Goal: Task Accomplishment & Management: Complete application form

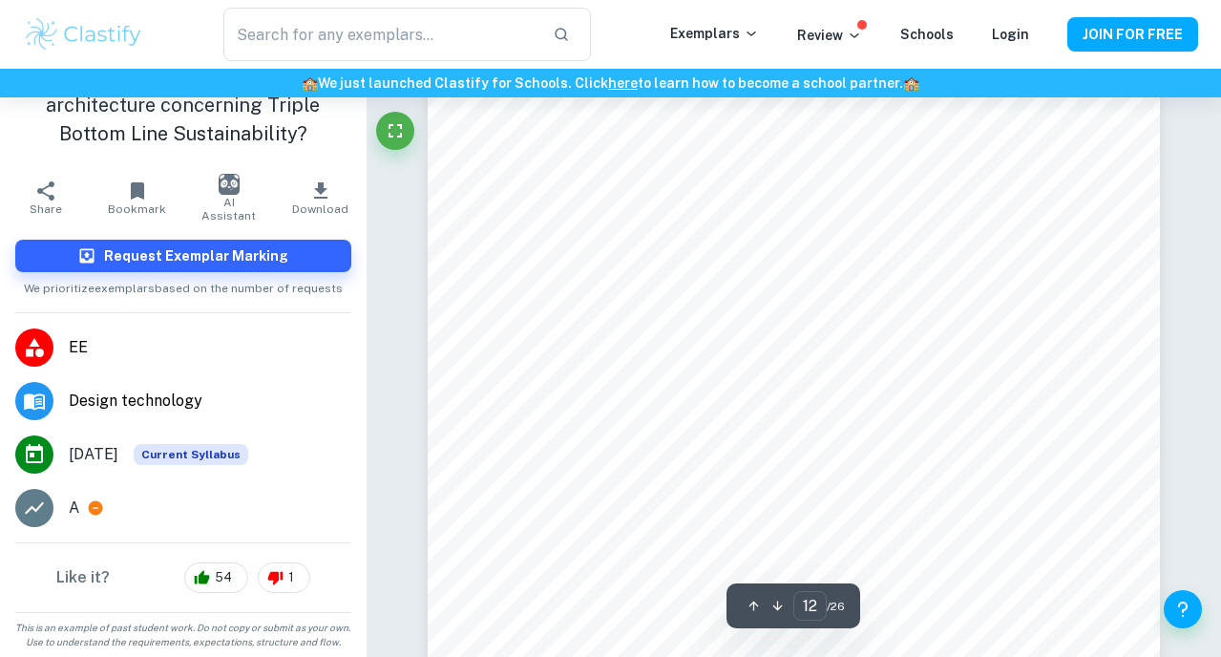
scroll to position [11295, 0]
click at [234, 573] on span "54" at bounding box center [223, 577] width 38 height 19
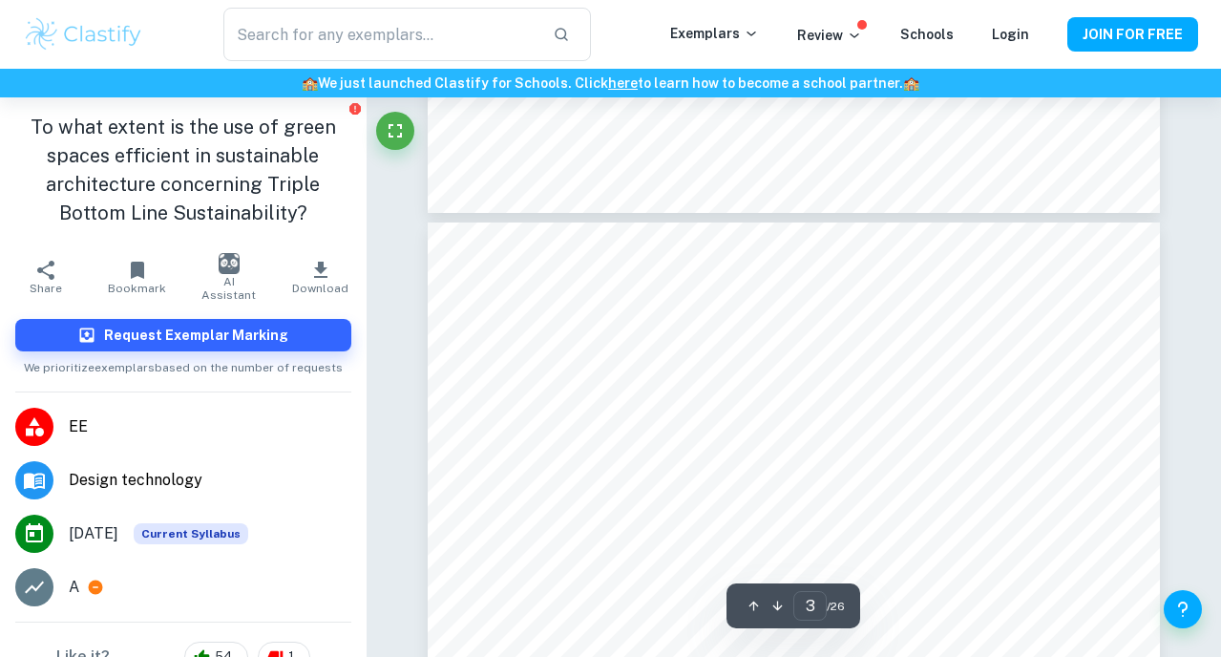
type input "4"
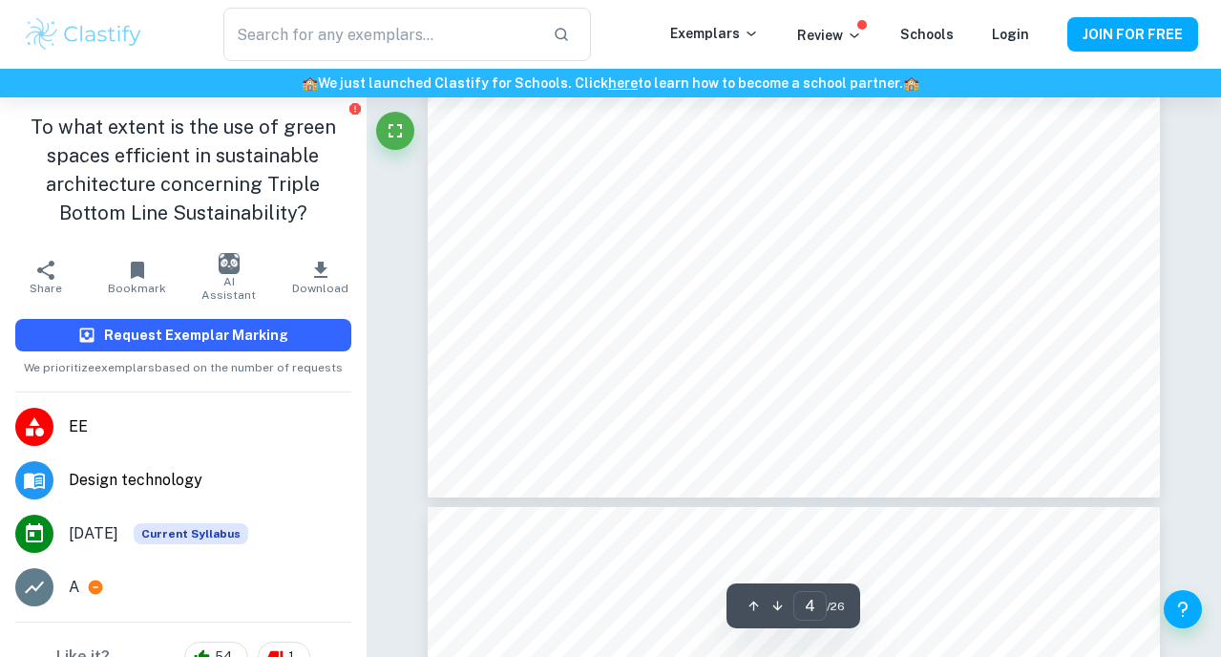
click at [300, 338] on button "Request Exemplar Marking" at bounding box center [183, 335] width 336 height 32
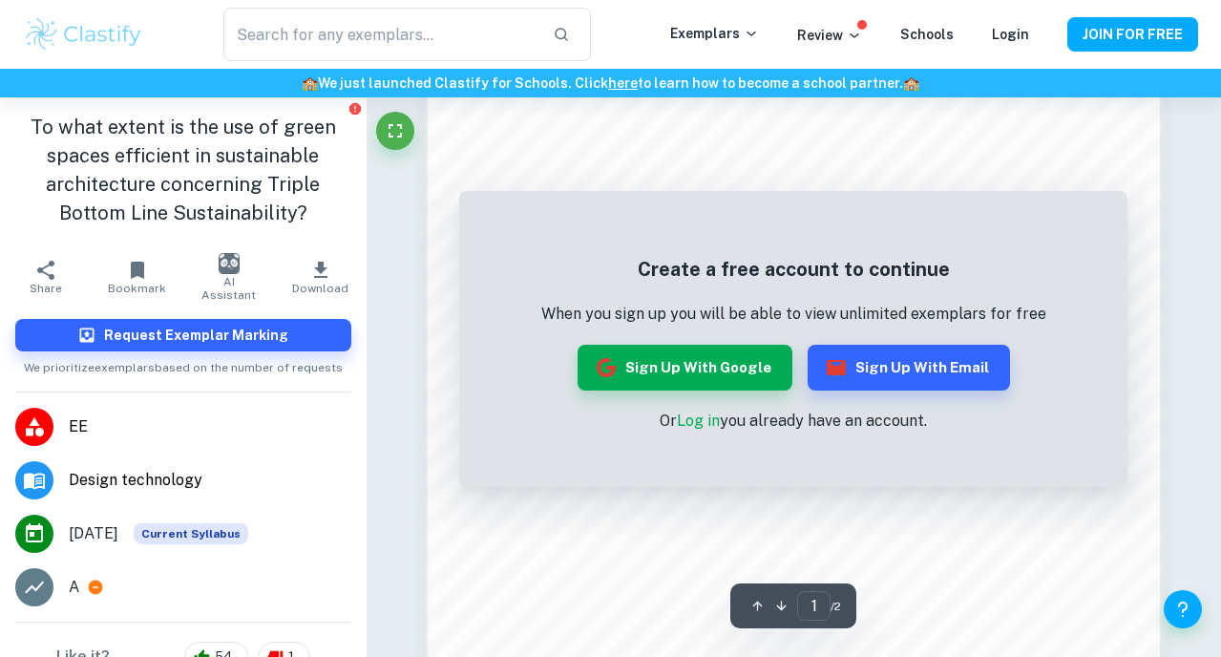
scroll to position [1497, 0]
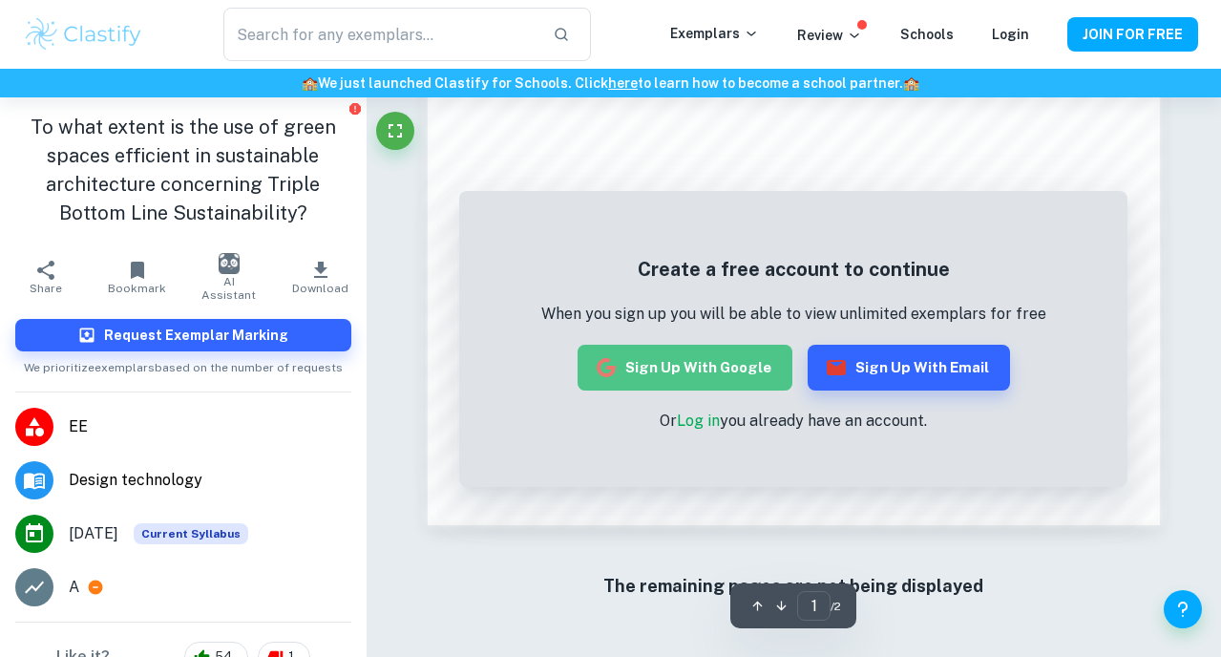
click at [696, 376] on button "Sign up with Google" at bounding box center [685, 368] width 215 height 46
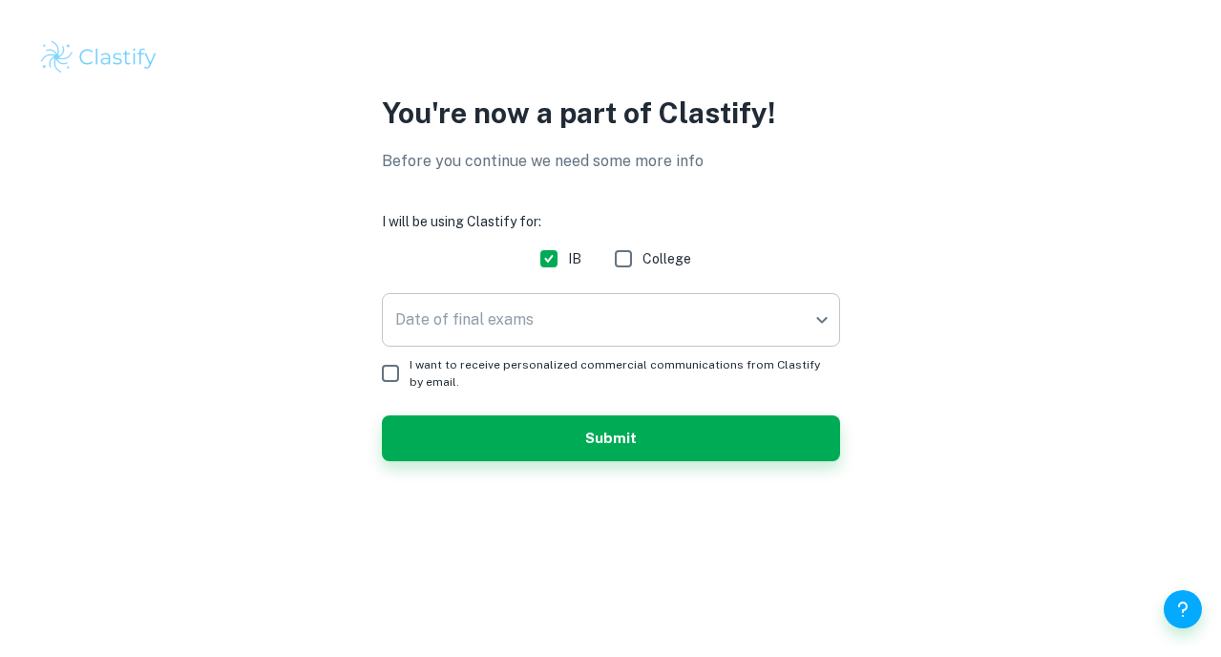
click at [638, 307] on body "We value your privacy We use cookies to enhance your browsing experience, serve…" at bounding box center [610, 328] width 1221 height 657
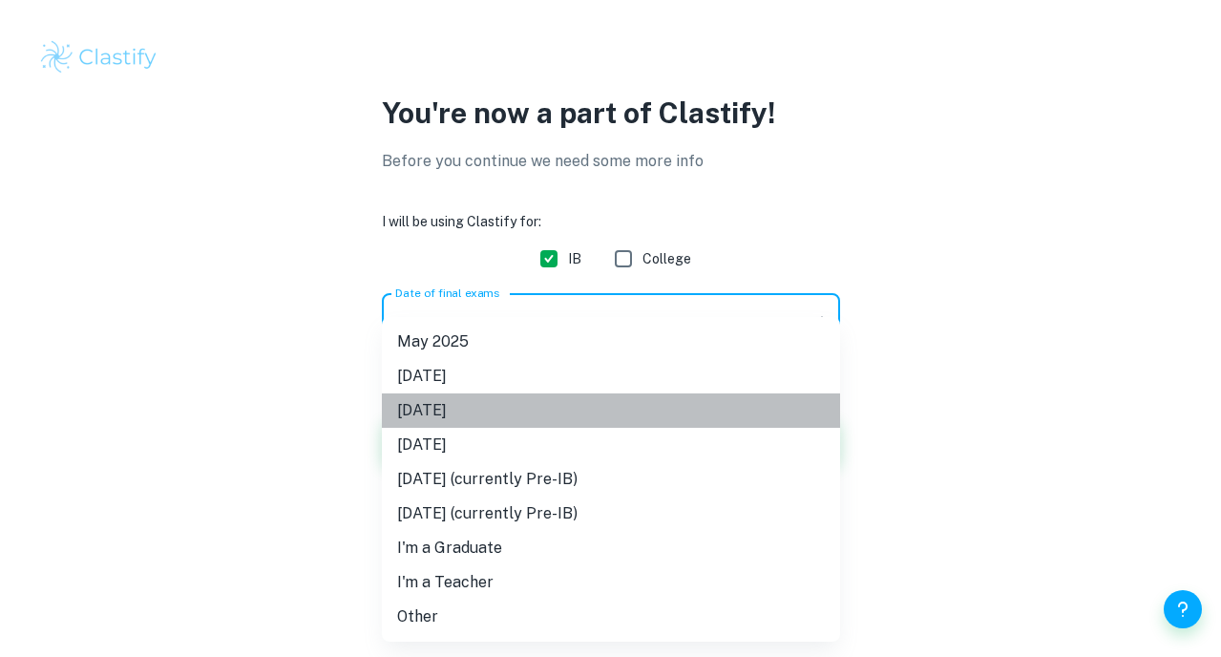
click at [526, 420] on li "[DATE]" at bounding box center [611, 410] width 458 height 34
type input "M26"
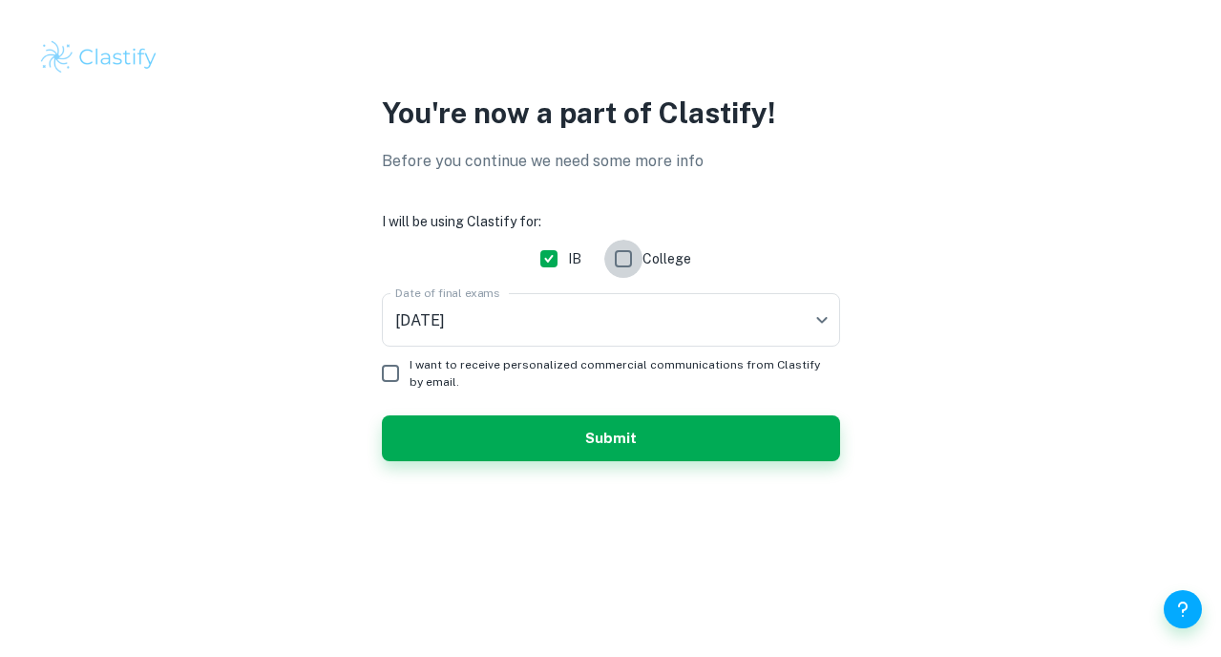
click at [624, 265] on input "College" at bounding box center [623, 259] width 38 height 38
checkbox input "true"
click at [561, 265] on input "IB" at bounding box center [549, 259] width 38 height 38
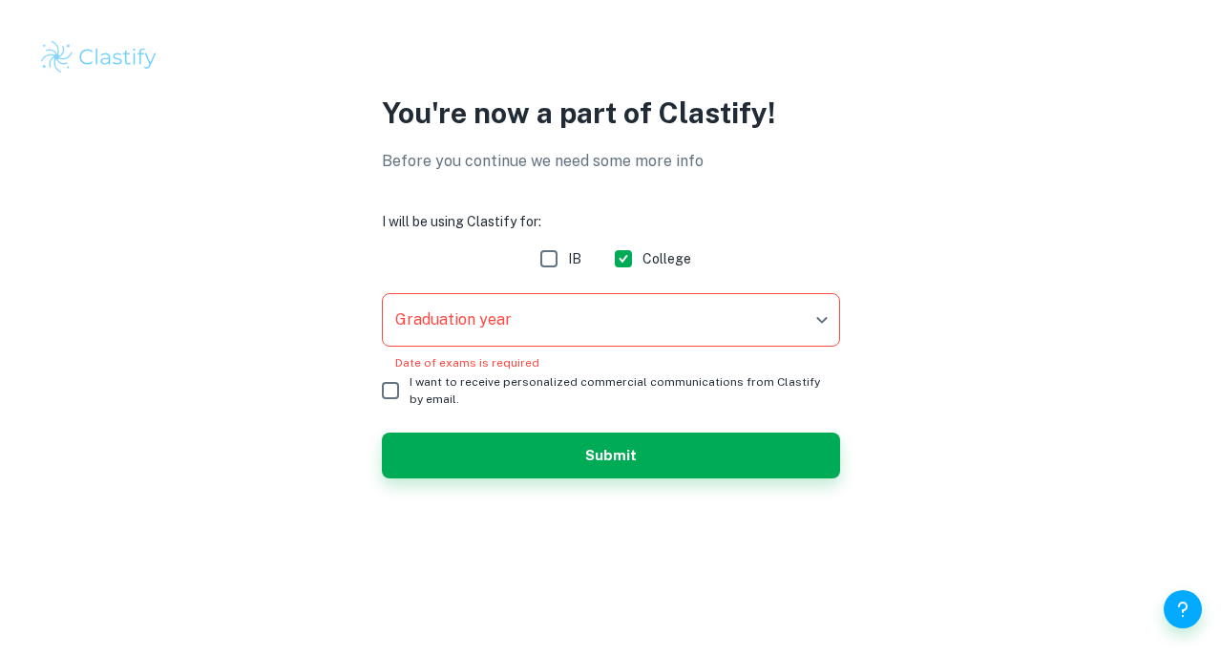
click at [566, 260] on input "IB" at bounding box center [549, 259] width 38 height 38
checkbox input "true"
click at [632, 260] on input "College" at bounding box center [623, 259] width 38 height 38
checkbox input "false"
click at [580, 332] on body "We value your privacy We use cookies to enhance your browsing experience, serve…" at bounding box center [610, 328] width 1221 height 657
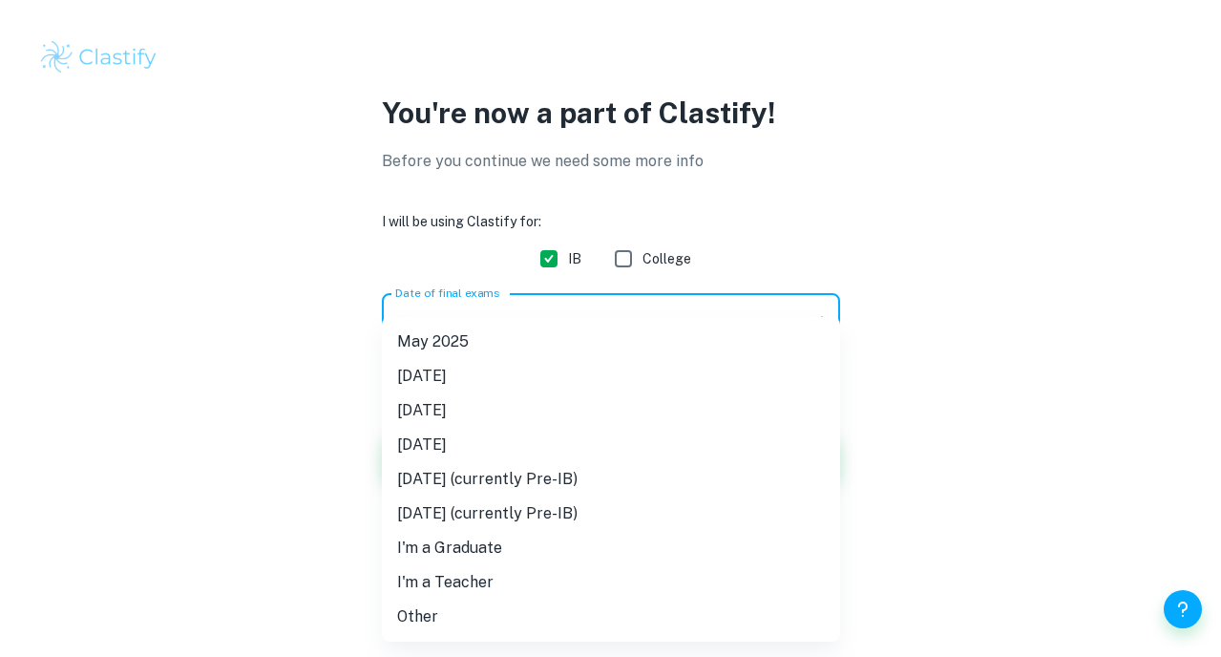
click at [501, 407] on li "[DATE]" at bounding box center [611, 410] width 458 height 34
type input "M26"
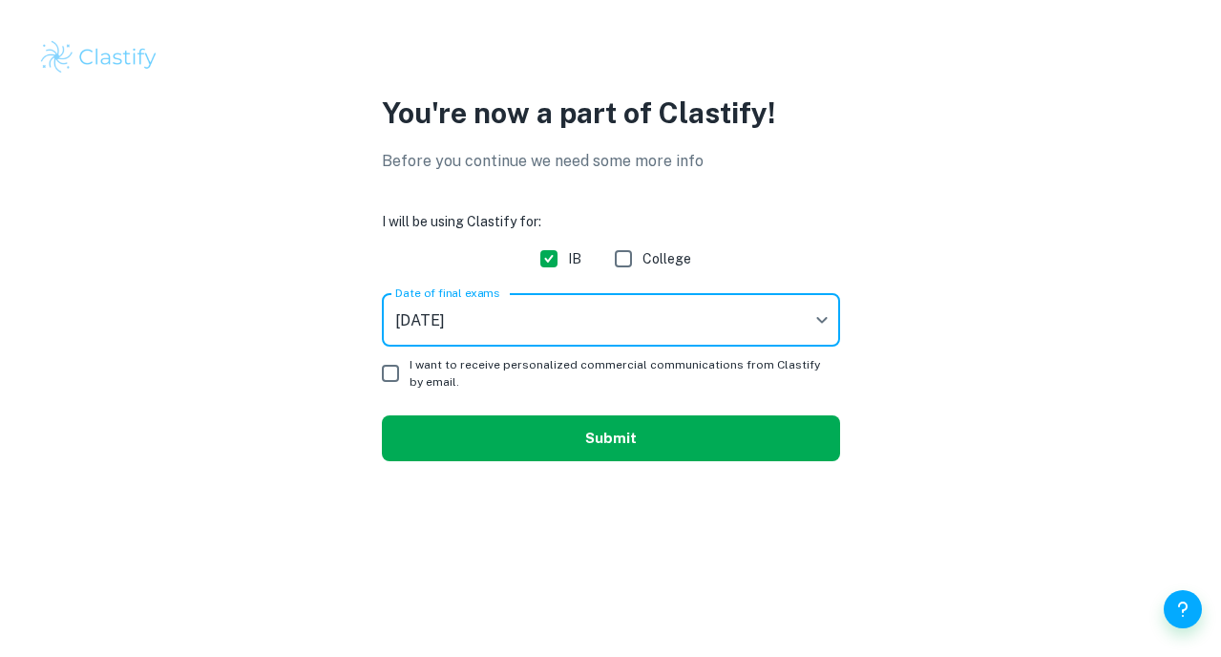
click at [470, 429] on button "Submit" at bounding box center [611, 438] width 458 height 46
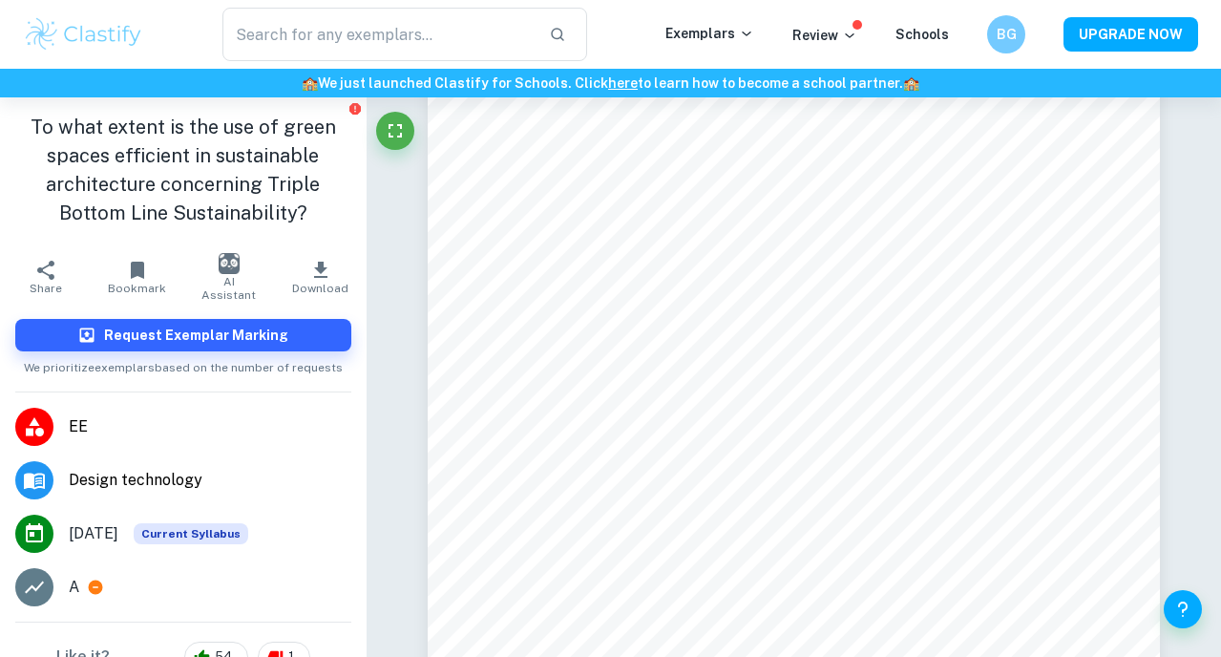
scroll to position [79, 0]
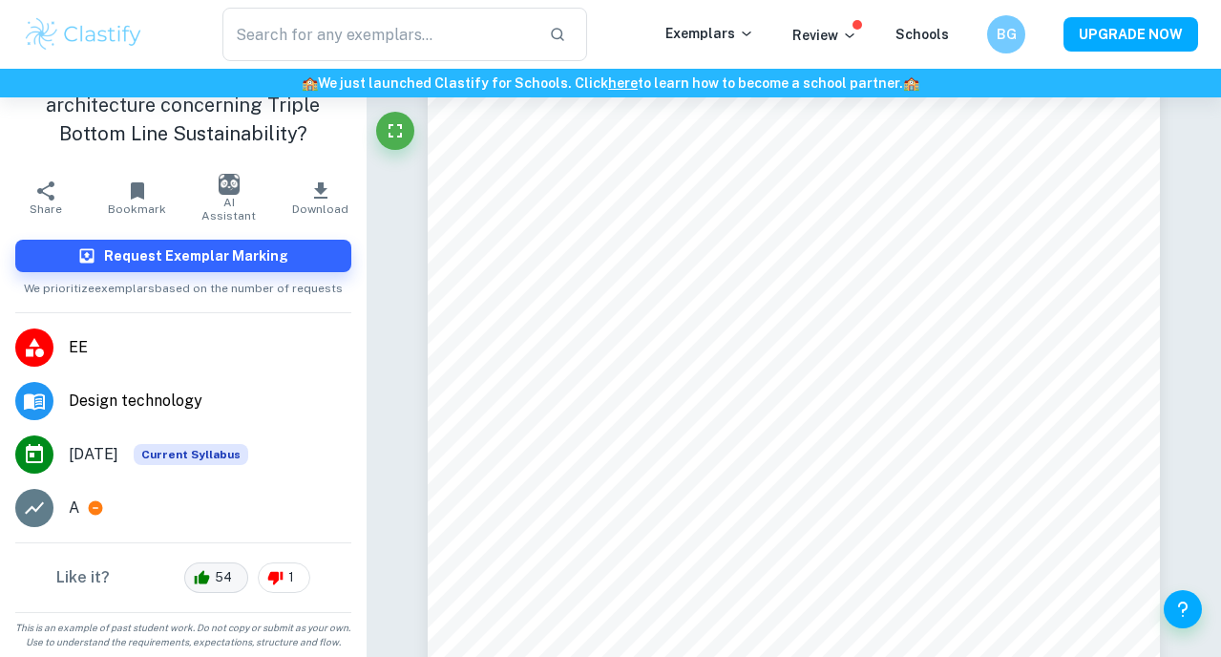
click at [209, 587] on icon at bounding box center [202, 577] width 16 height 23
click at [280, 269] on button "Request Exemplar Marking" at bounding box center [183, 256] width 336 height 32
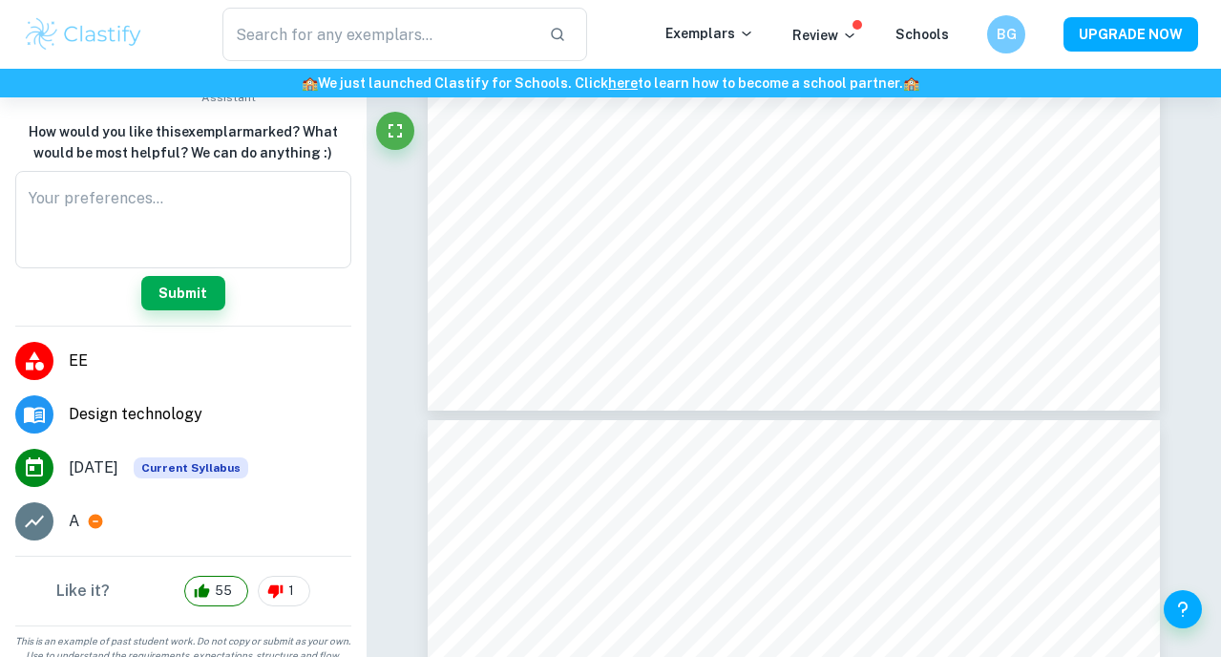
scroll to position [211, 0]
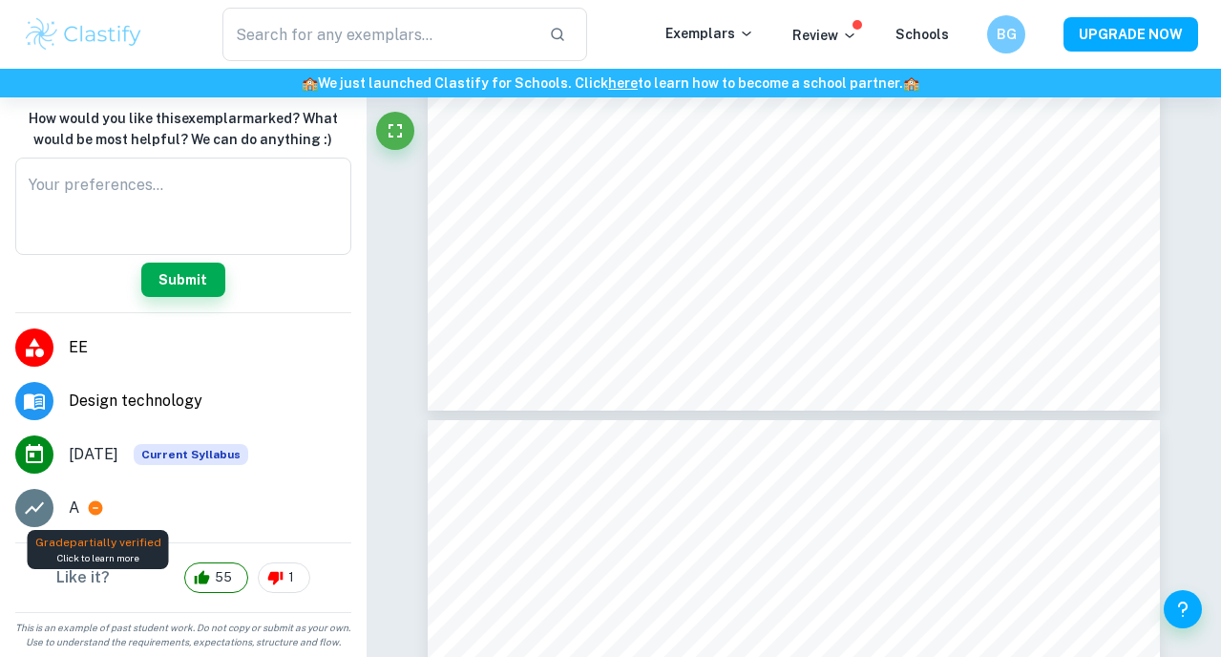
click at [101, 509] on icon at bounding box center [96, 508] width 14 height 14
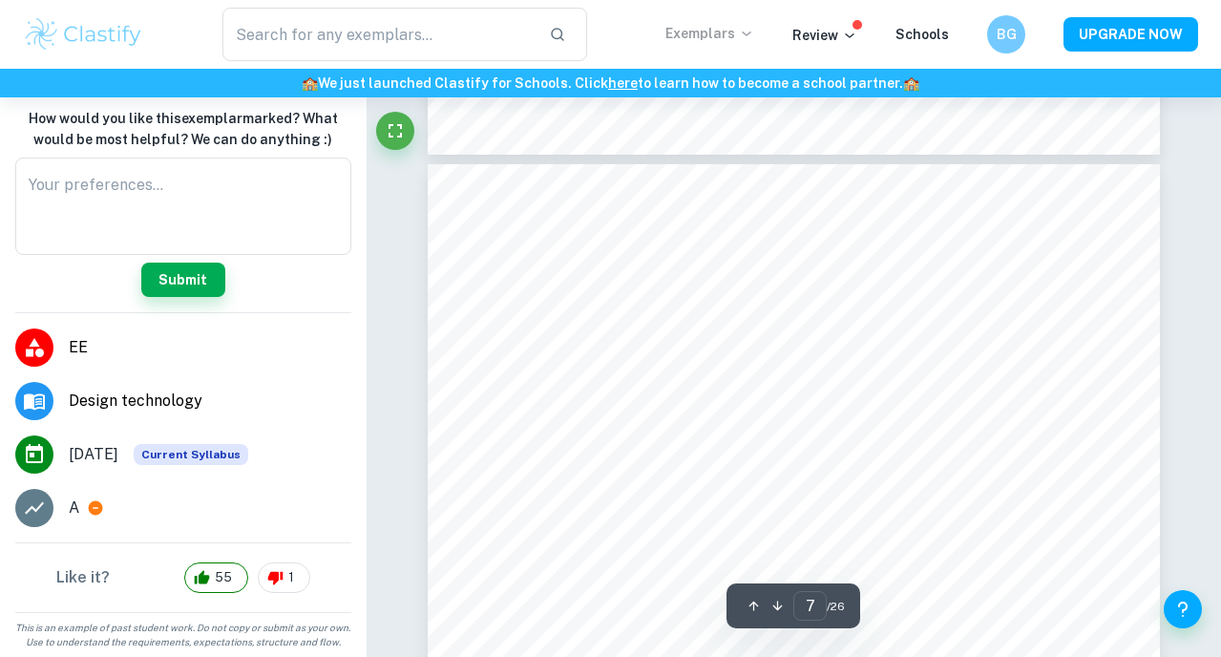
scroll to position [5934, 0]
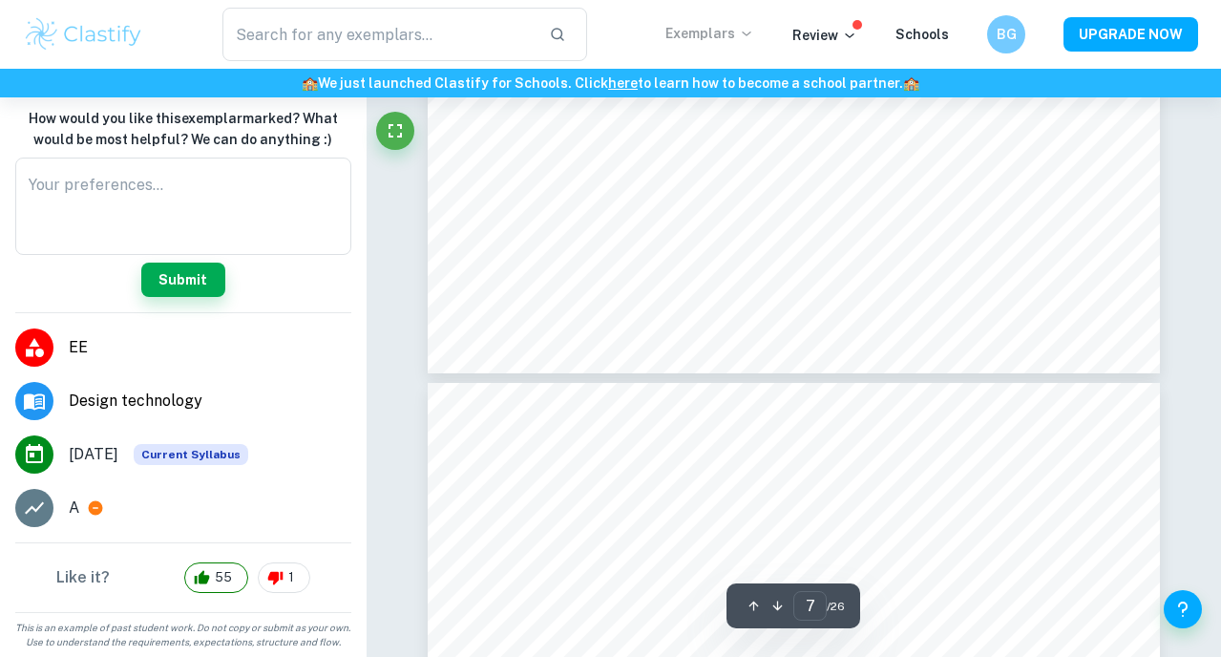
type input "8"
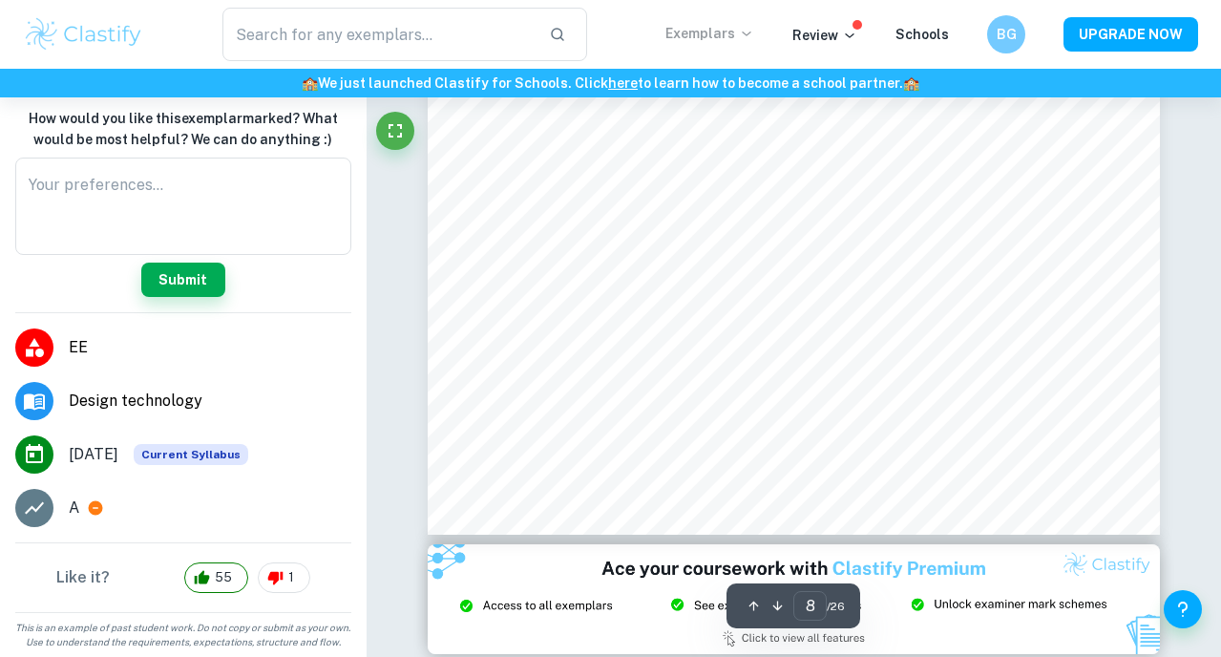
scroll to position [7233, 0]
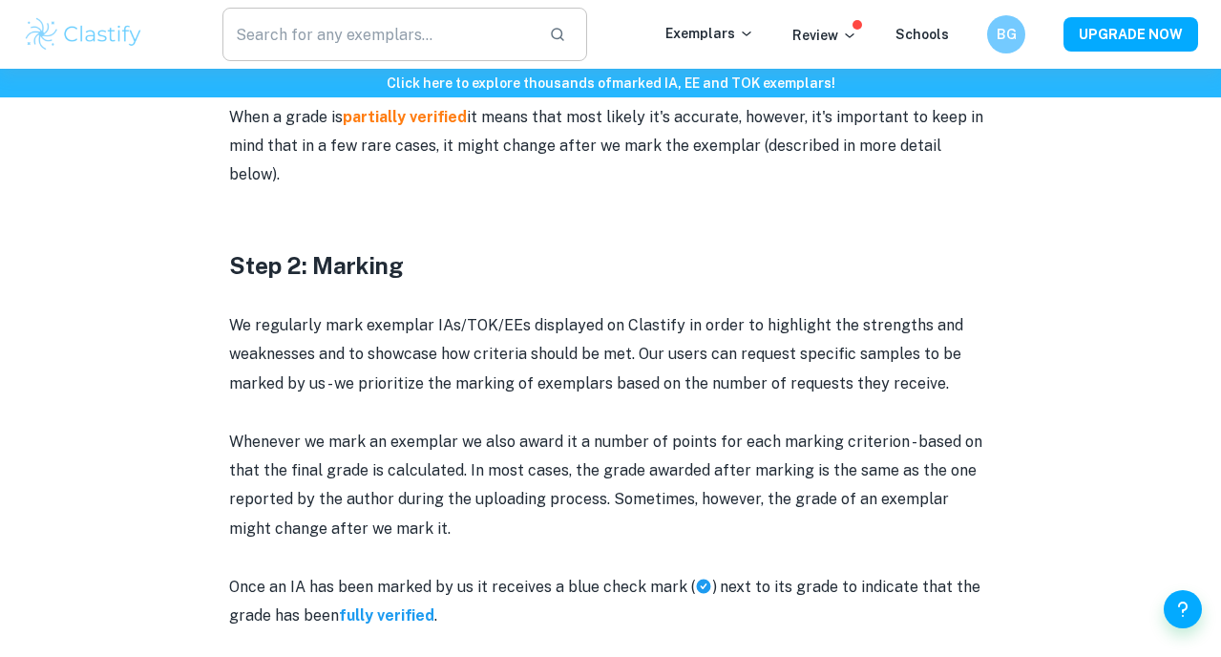
scroll to position [1536, 0]
